Goal: Information Seeking & Learning: Learn about a topic

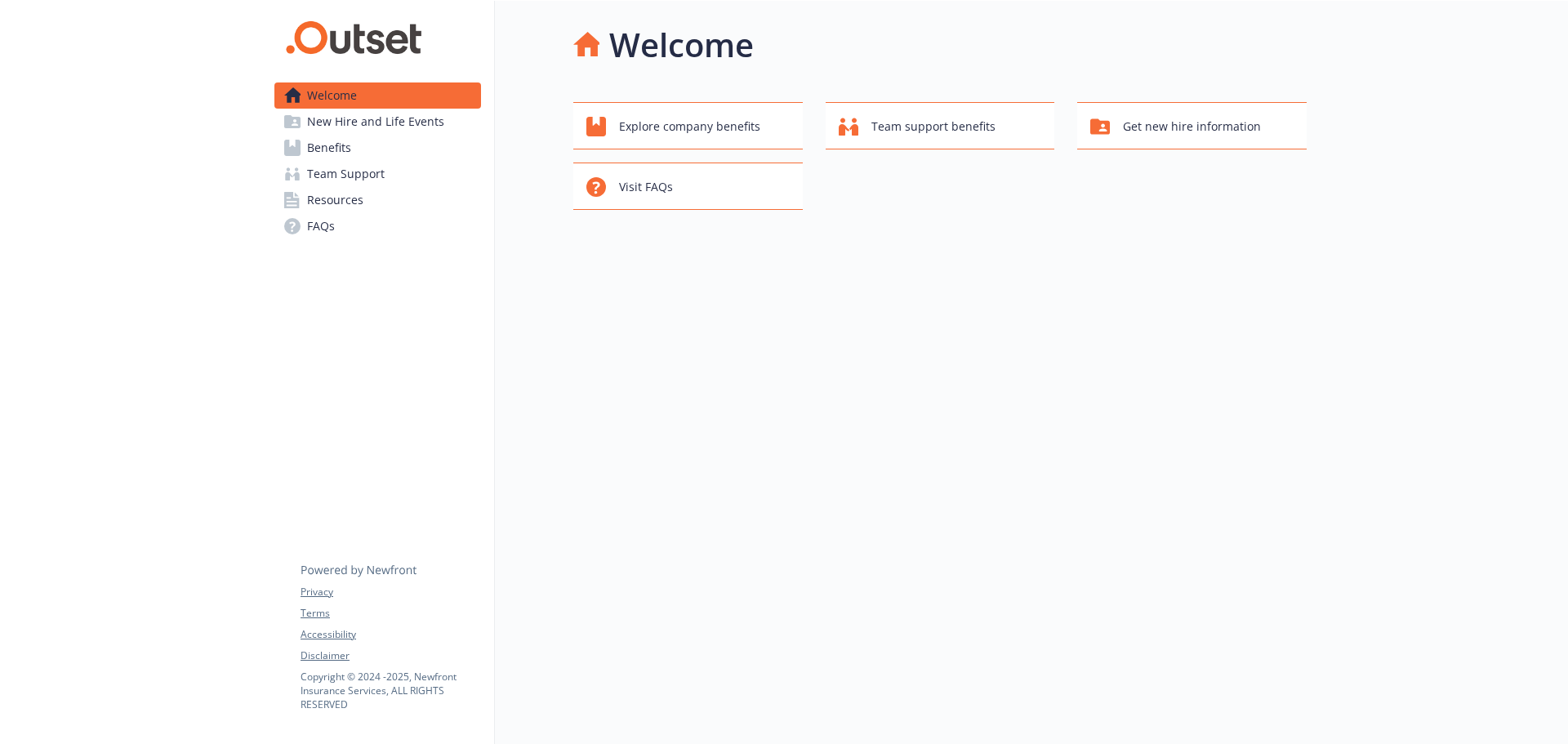
drag, startPoint x: 700, startPoint y: 271, endPoint x: 486, endPoint y: 232, distance: 217.5
click at [671, 262] on div "Welcome Explore company benefits Team support benefits Get new hire information…" at bounding box center [901, 372] width 812 height 744
click at [384, 126] on span "New Hire and Life Events" at bounding box center [376, 121] width 137 height 26
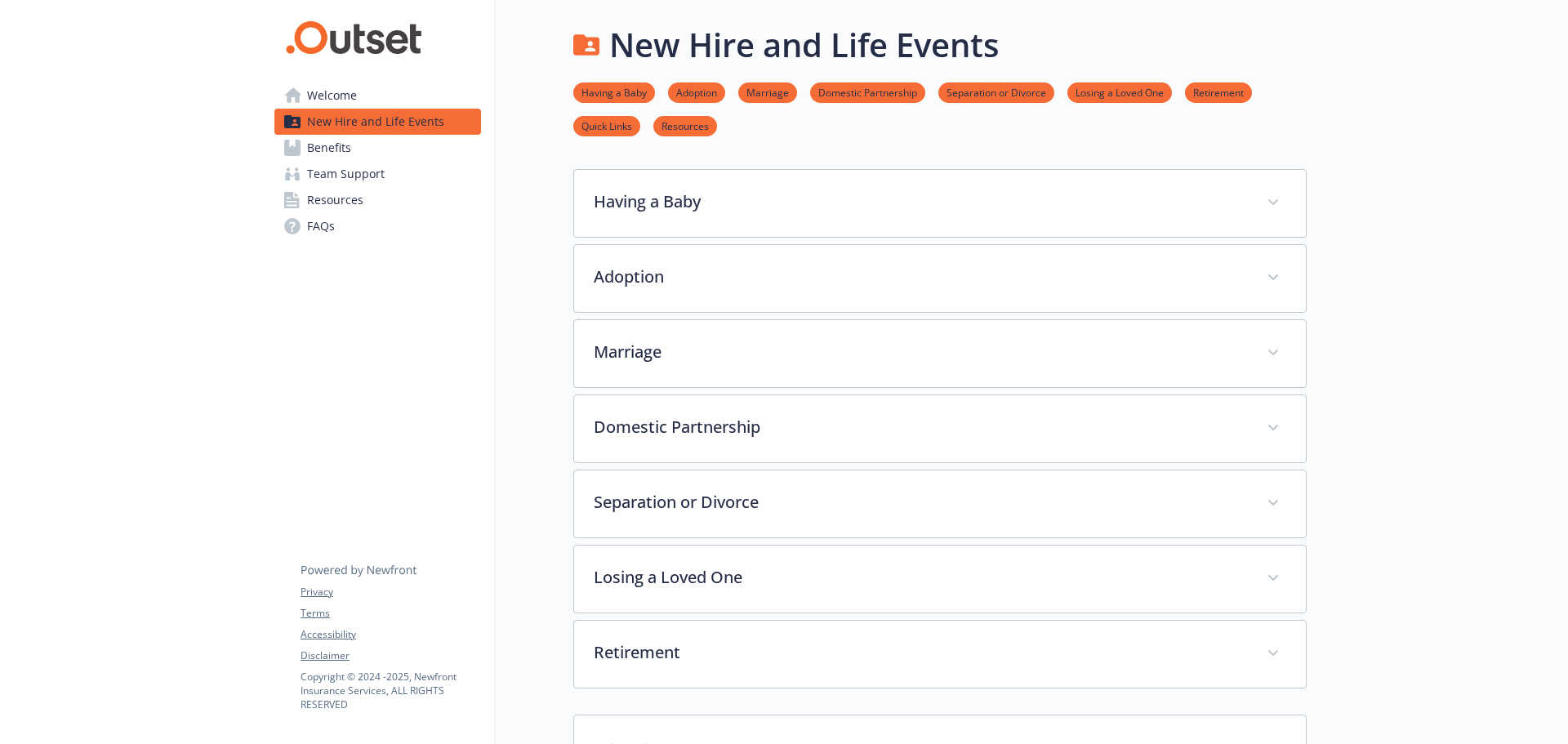
click at [315, 147] on span "Benefits" at bounding box center [329, 148] width 44 height 26
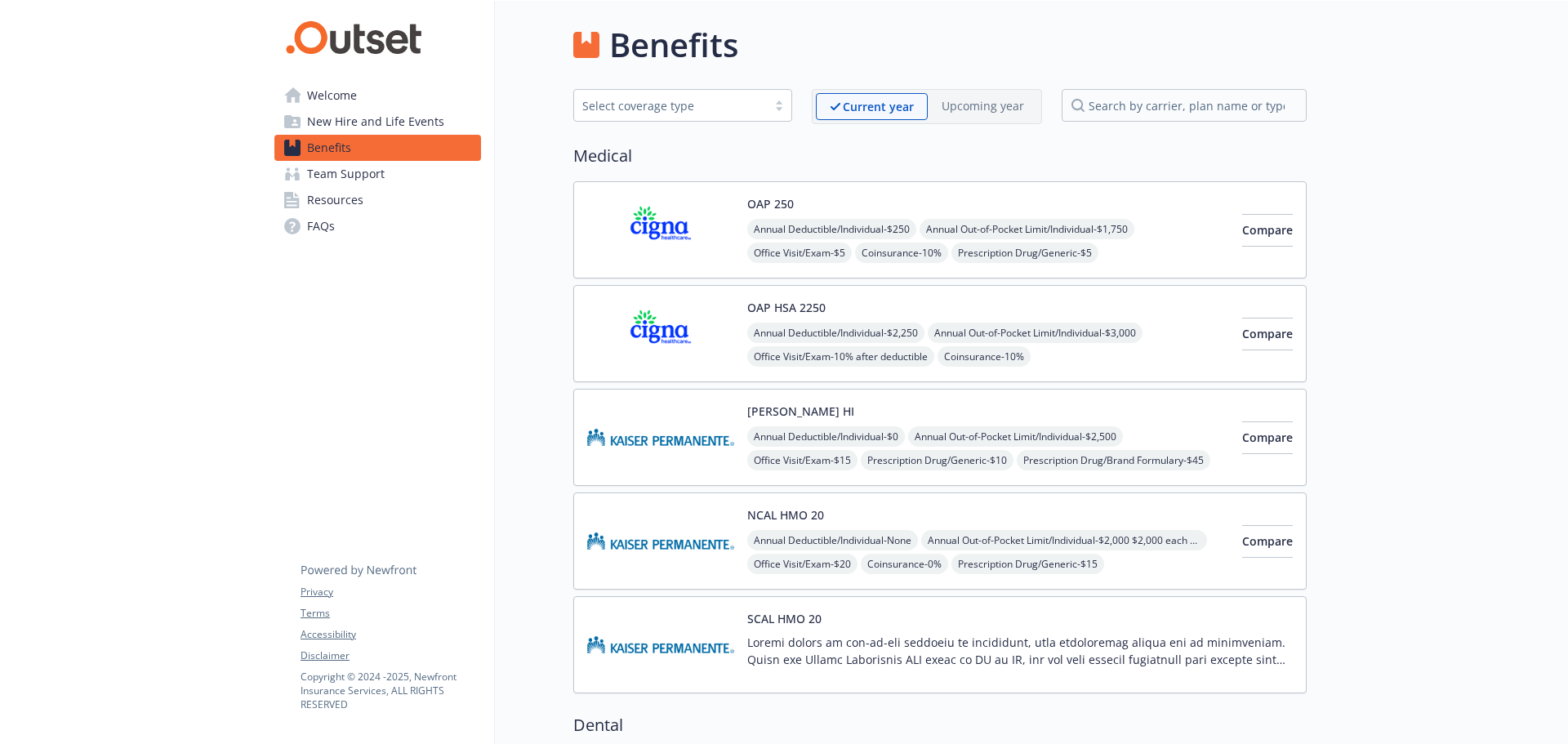
click at [329, 95] on span "Welcome" at bounding box center [332, 95] width 50 height 26
